Goal: Find specific page/section: Find specific page/section

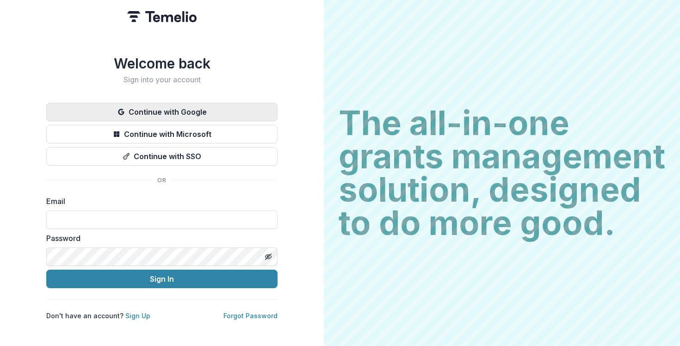
click at [190, 103] on button "Continue with Google" at bounding box center [161, 112] width 231 height 18
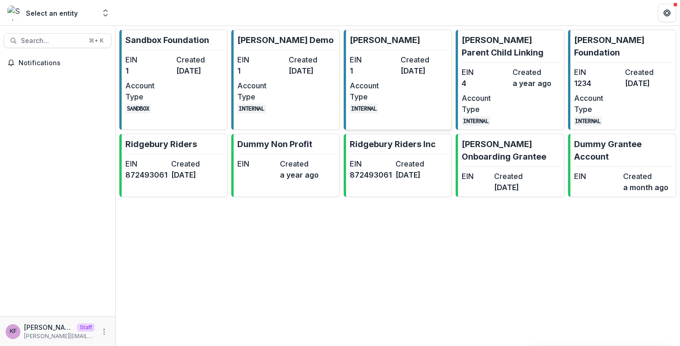
click at [416, 66] on dd "[DATE]" at bounding box center [424, 70] width 47 height 11
